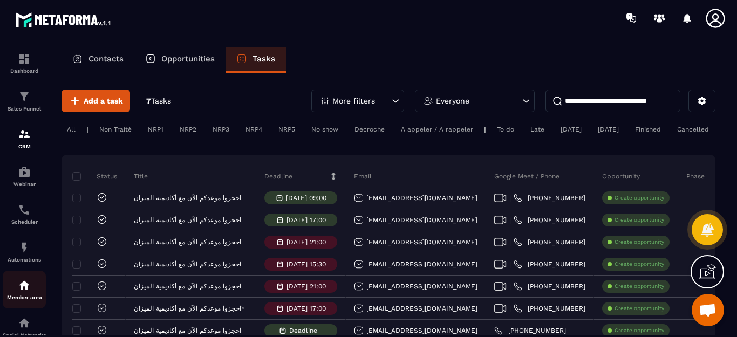
scroll to position [4822, 0]
click at [18, 287] on img at bounding box center [24, 285] width 13 height 13
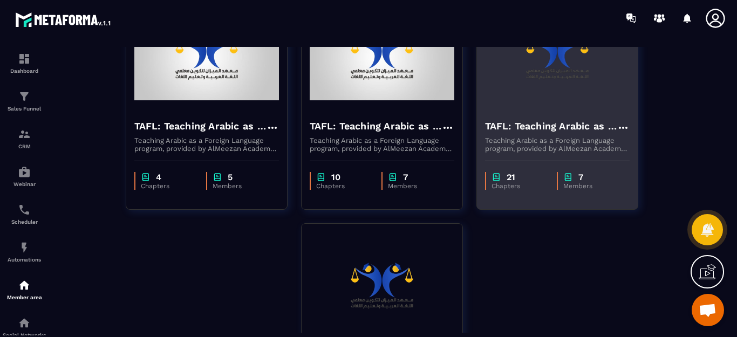
scroll to position [80, 0]
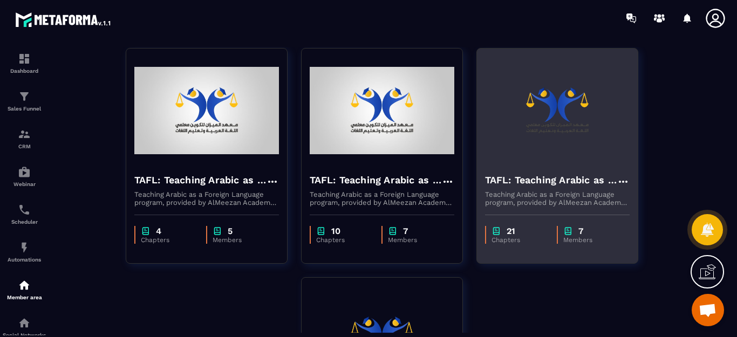
click at [546, 174] on h4 "TAFL: Teaching Arabic as a Foreign Language program" at bounding box center [551, 180] width 132 height 15
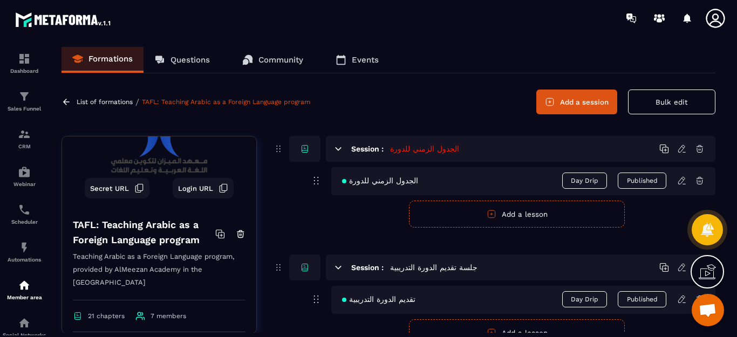
scroll to position [54, 0]
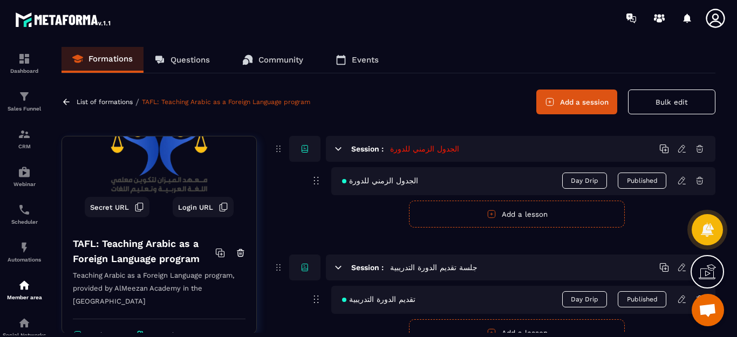
click at [155, 331] on span "7 members" at bounding box center [169, 335] width 36 height 8
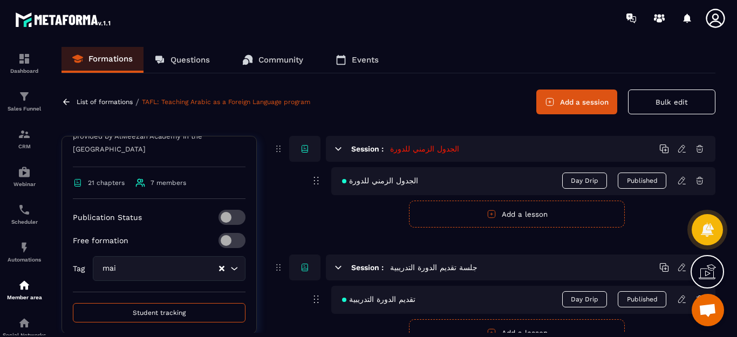
scroll to position [216, 0]
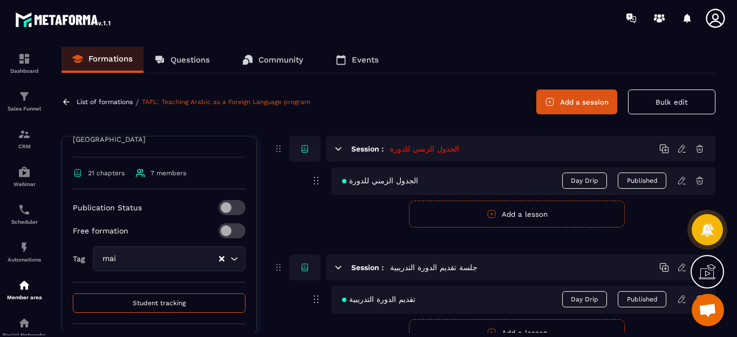
click at [135, 300] on span "Student tracking" at bounding box center [159, 304] width 53 height 8
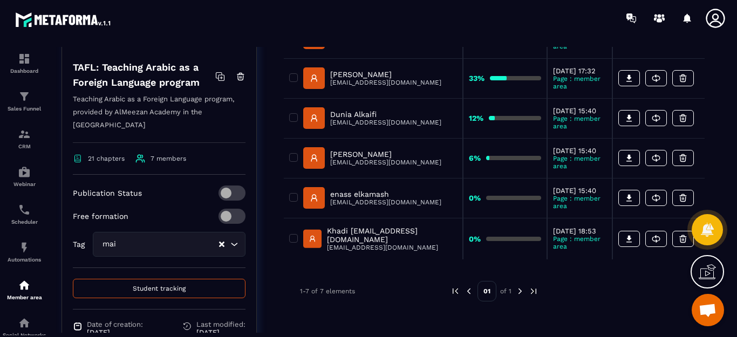
scroll to position [270, 0]
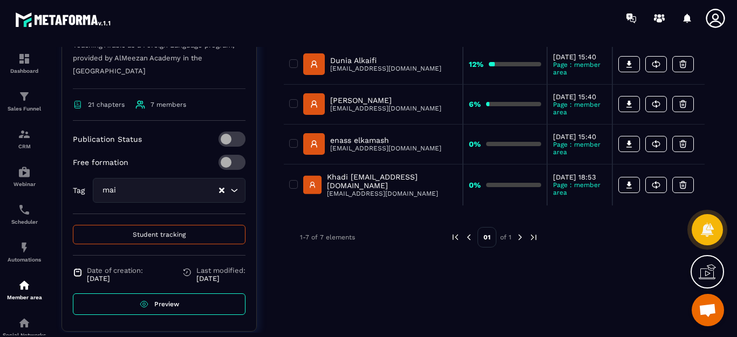
click at [162, 301] on span "Preview" at bounding box center [166, 305] width 25 height 8
